Goal: Contribute content

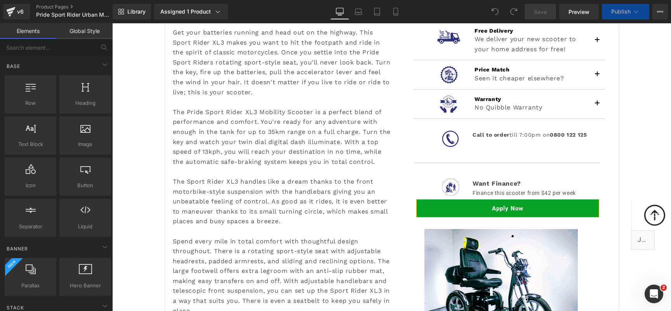
scroll to position [732, 0]
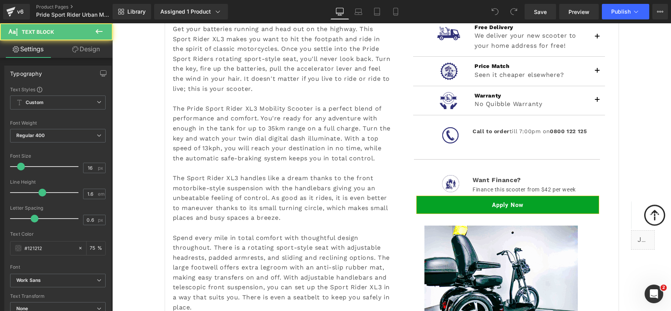
click at [205, 151] on p "Get your batteries running and head out on the highway. This Sport Rider XL3 ma…" at bounding box center [282, 223] width 219 height 398
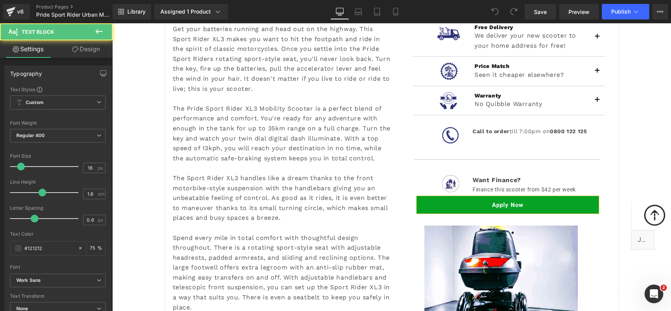
click at [205, 150] on p "Get your batteries running and head out on the highway. This Sport Rider XL3 ma…" at bounding box center [282, 223] width 219 height 398
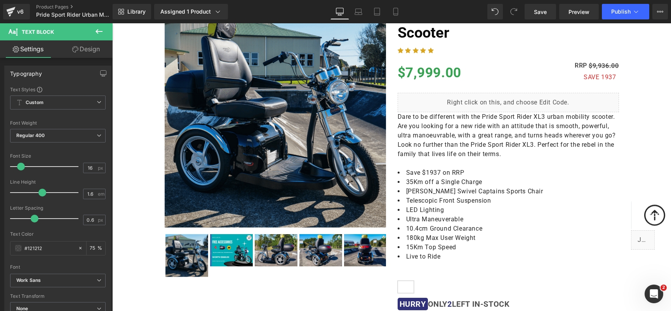
scroll to position [225, 0]
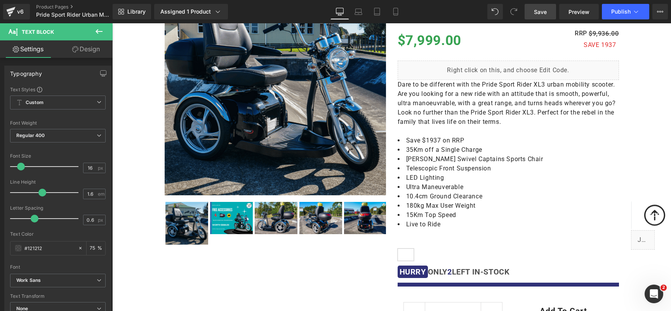
click at [540, 13] on span "Save" at bounding box center [540, 12] width 13 height 8
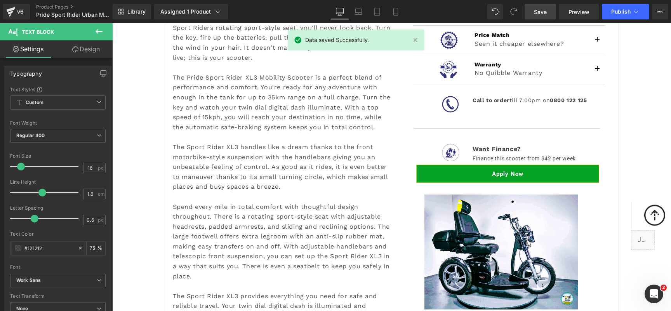
scroll to position [876, 0]
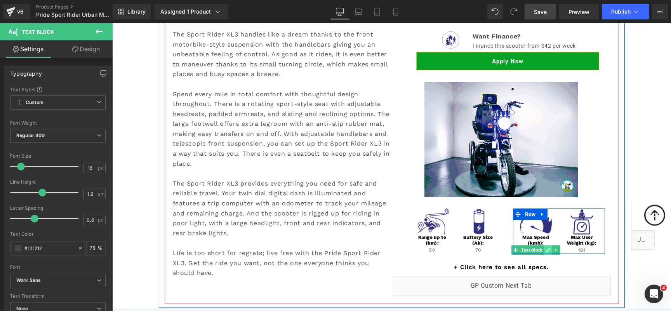
click at [546, 252] on icon at bounding box center [548, 251] width 4 height 4
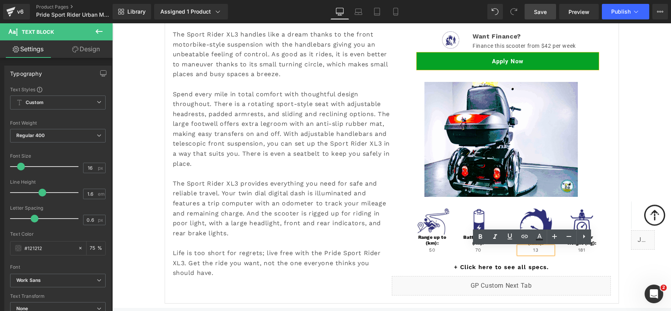
click at [539, 251] on p "13" at bounding box center [536, 250] width 35 height 7
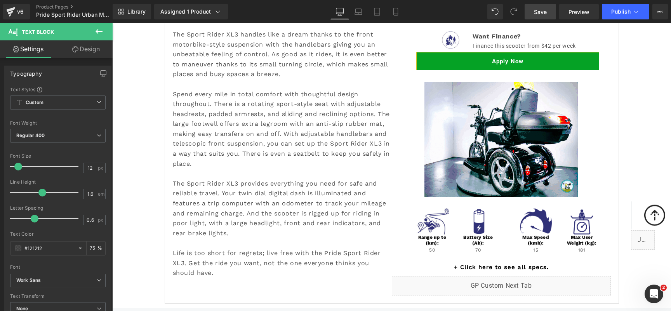
drag, startPoint x: 542, startPoint y: 10, endPoint x: 463, endPoint y: 226, distance: 230.7
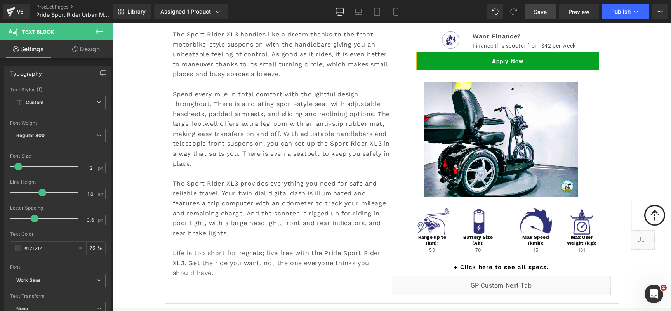
click at [542, 10] on span "Save" at bounding box center [540, 12] width 13 height 8
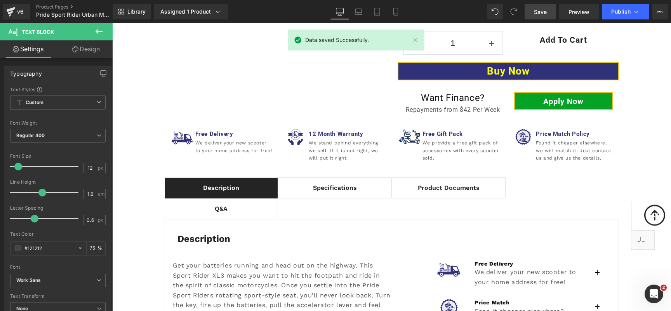
scroll to position [491, 0]
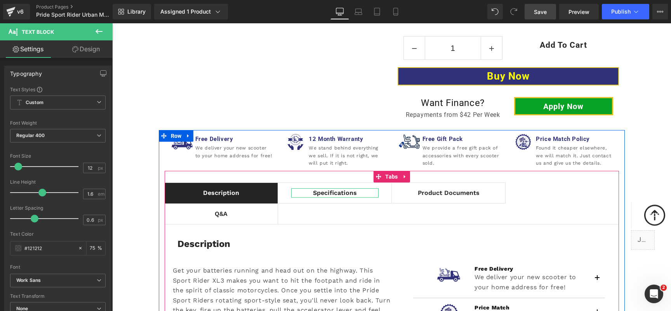
click at [343, 196] on div "Specifications" at bounding box center [335, 192] width 88 height 9
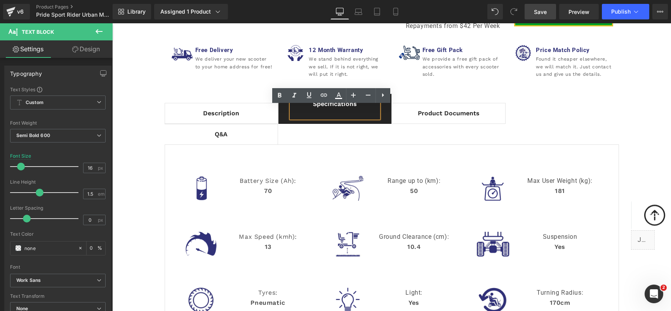
scroll to position [611, 0]
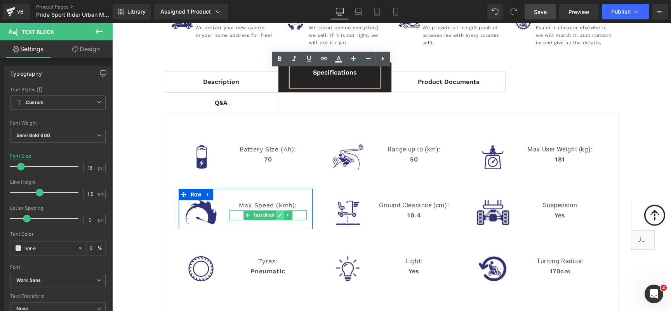
click at [278, 214] on icon at bounding box center [280, 216] width 4 height 4
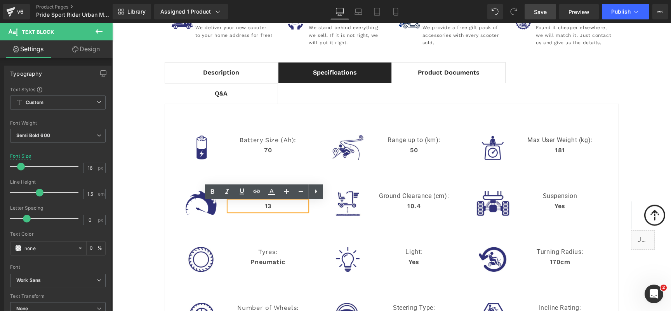
click at [271, 204] on p "13" at bounding box center [268, 206] width 78 height 10
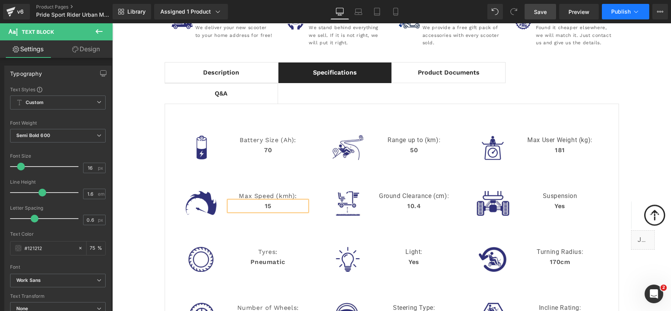
click at [625, 12] on span "Publish" at bounding box center [620, 12] width 19 height 6
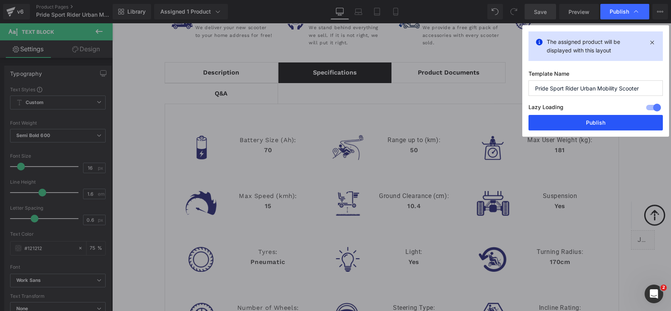
click at [613, 123] on button "Publish" at bounding box center [596, 123] width 134 height 16
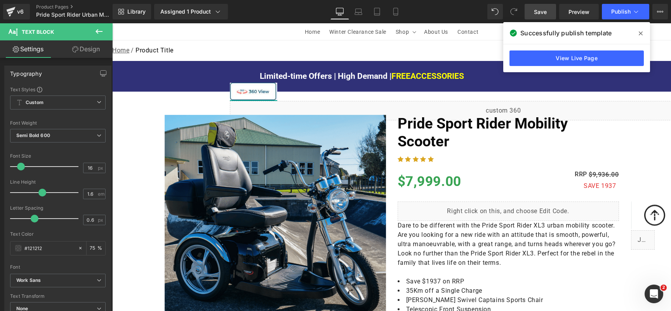
scroll to position [0, 0]
